Goal: Find specific page/section: Find specific page/section

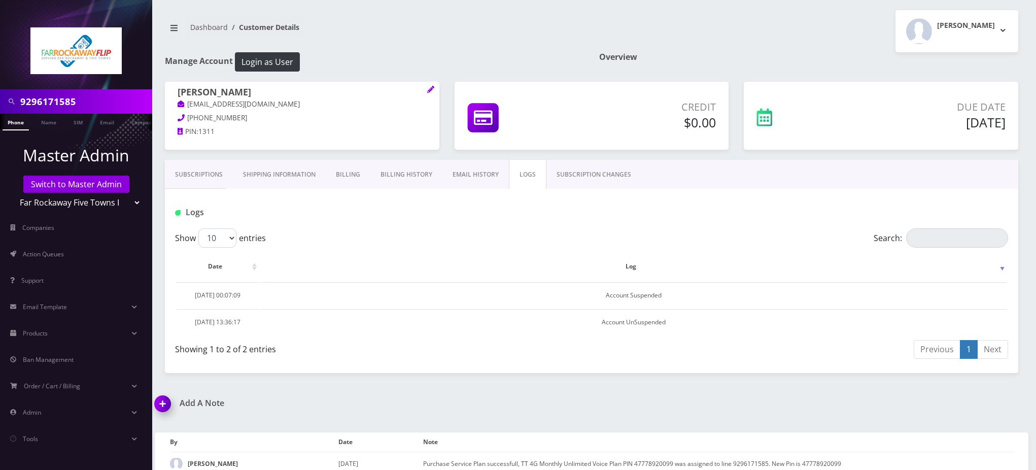
scroll to position [34, 0]
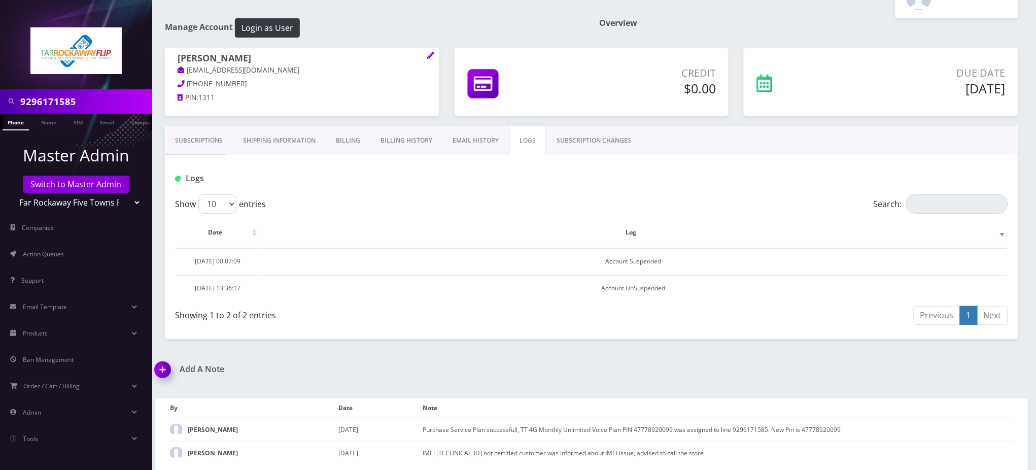
drag, startPoint x: 0, startPoint y: 0, endPoint x: 0, endPoint y: 110, distance: 110.1
click at [0, 108] on div "9296171585" at bounding box center [76, 101] width 152 height 24
paste input "3472614189"
type input "3472614189"
click at [12, 122] on link "Phone" at bounding box center [16, 122] width 26 height 17
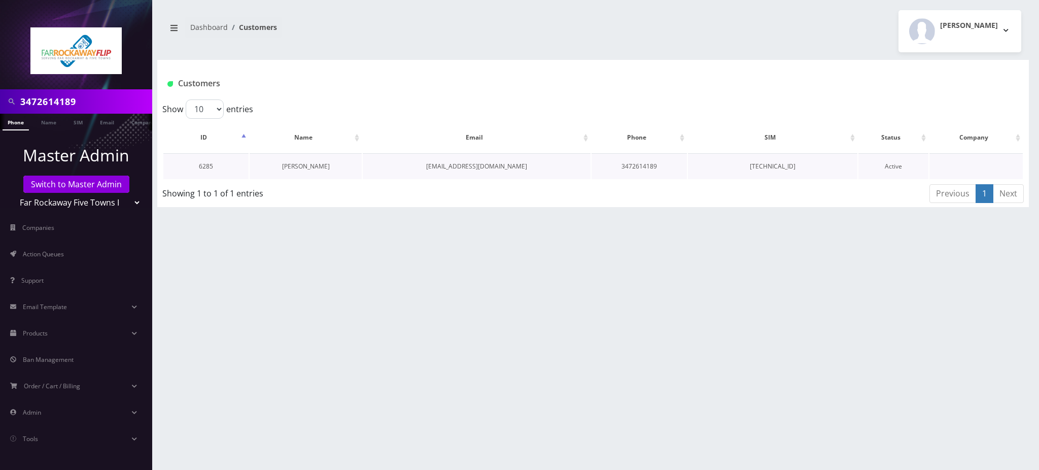
click at [319, 167] on link "[PERSON_NAME]" at bounding box center [306, 166] width 48 height 9
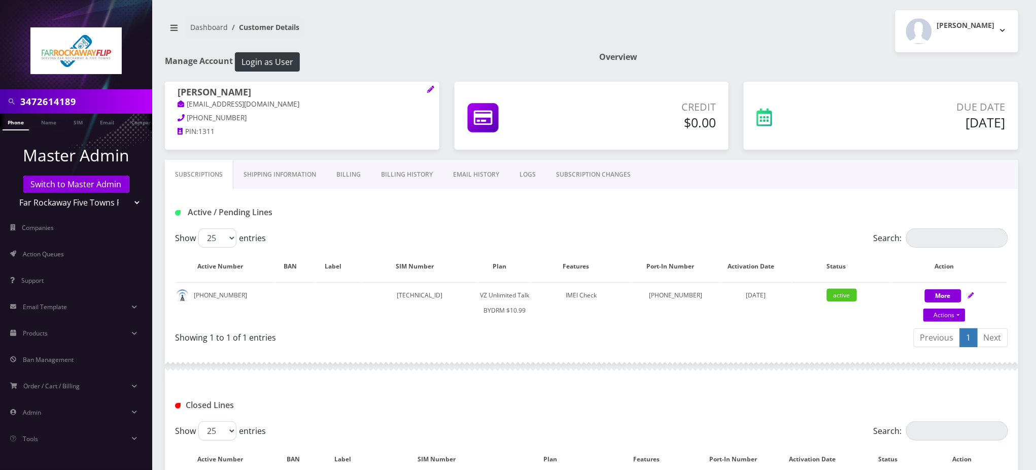
click at [461, 35] on nav "Dashboard Customer Details" at bounding box center [374, 31] width 419 height 29
